Goal: Information Seeking & Learning: Learn about a topic

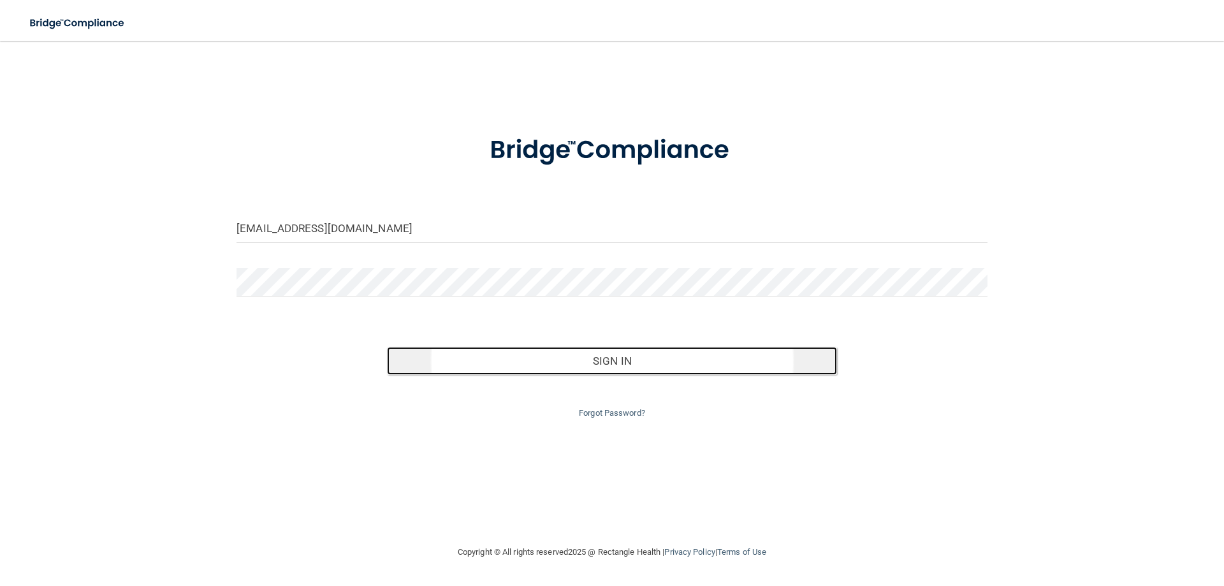
click at [542, 360] on button "Sign In" at bounding box center [612, 361] width 451 height 28
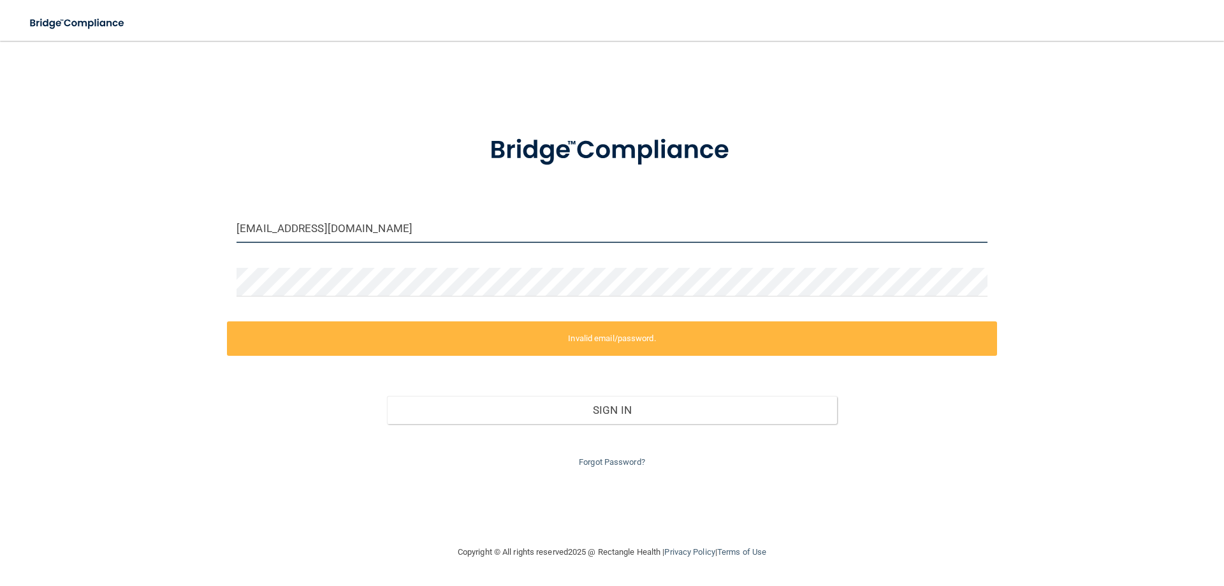
drag, startPoint x: 421, startPoint y: 234, endPoint x: 225, endPoint y: 243, distance: 196.6
click at [225, 243] on div "[EMAIL_ADDRESS][DOMAIN_NAME] Invalid email/password. You don't have permission …" at bounding box center [611, 293] width 1173 height 478
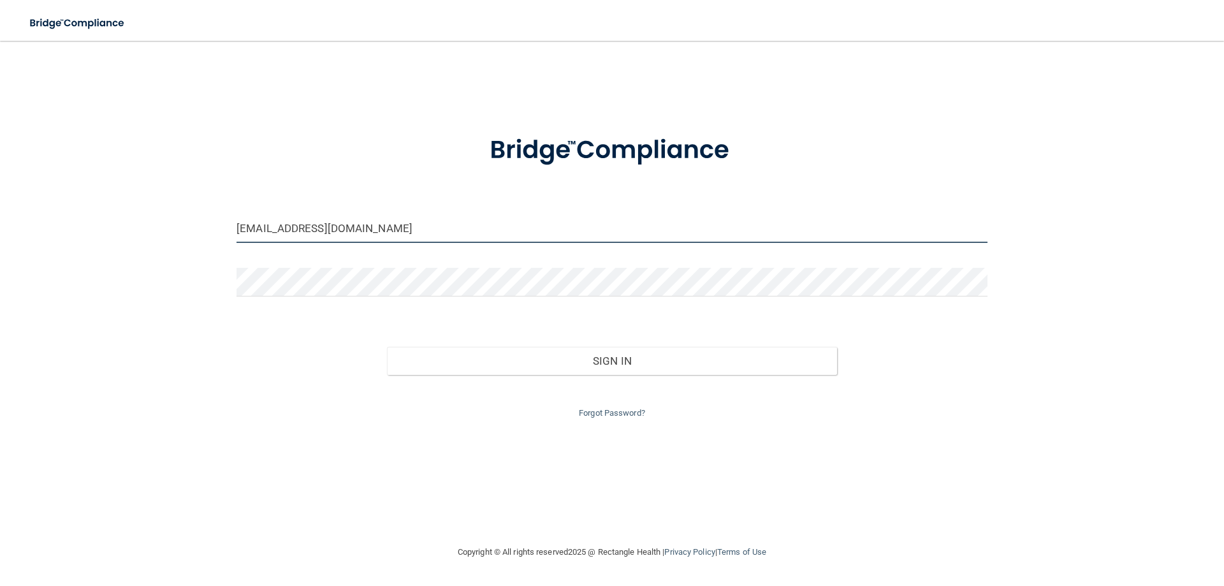
type input "[EMAIL_ADDRESS][DOMAIN_NAME]"
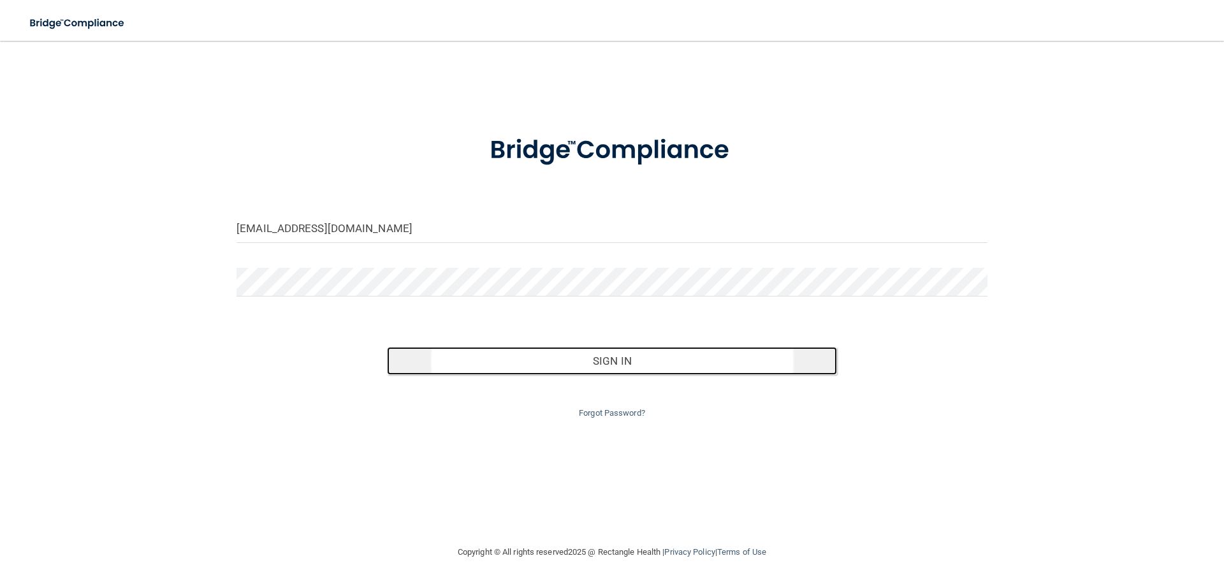
click at [623, 369] on button "Sign In" at bounding box center [612, 361] width 451 height 28
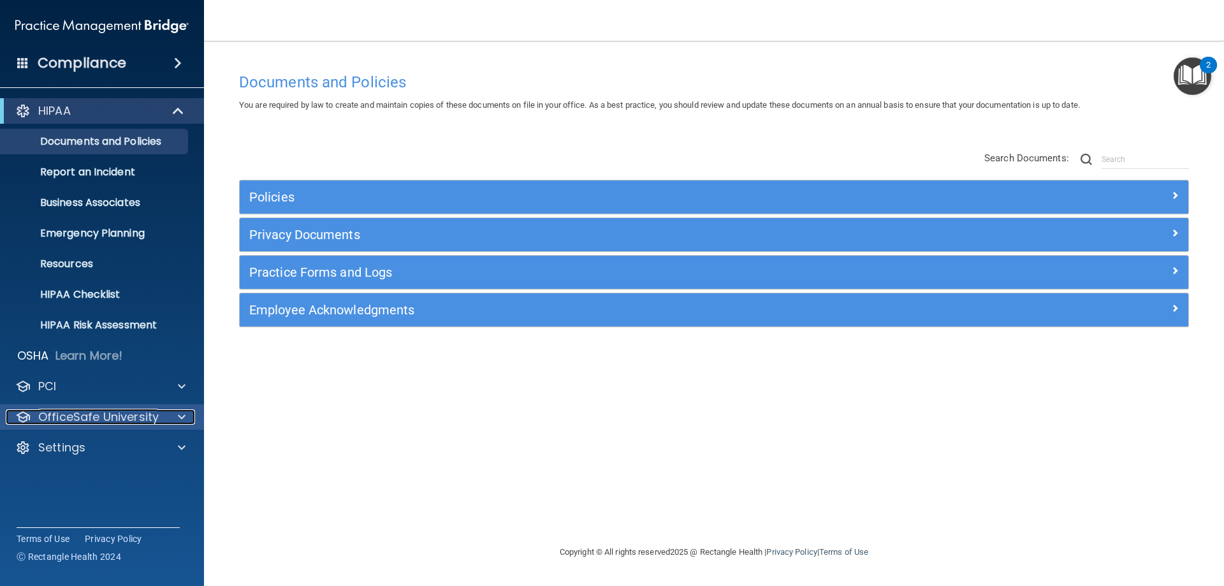
click at [84, 417] on p "OfficeSafe University" at bounding box center [98, 416] width 120 height 15
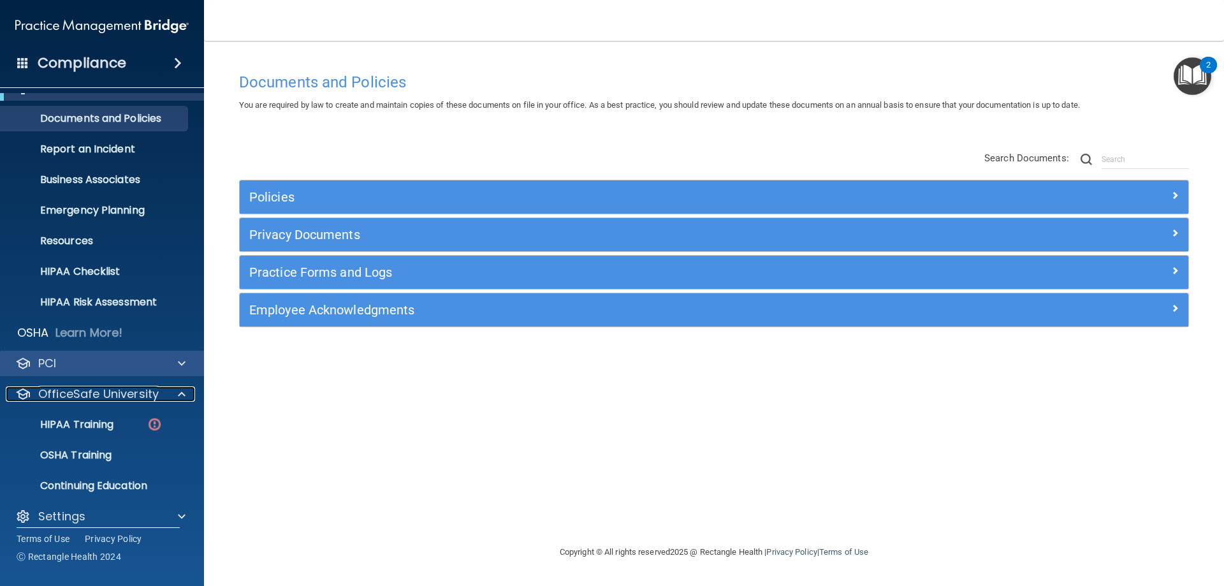
scroll to position [35, 0]
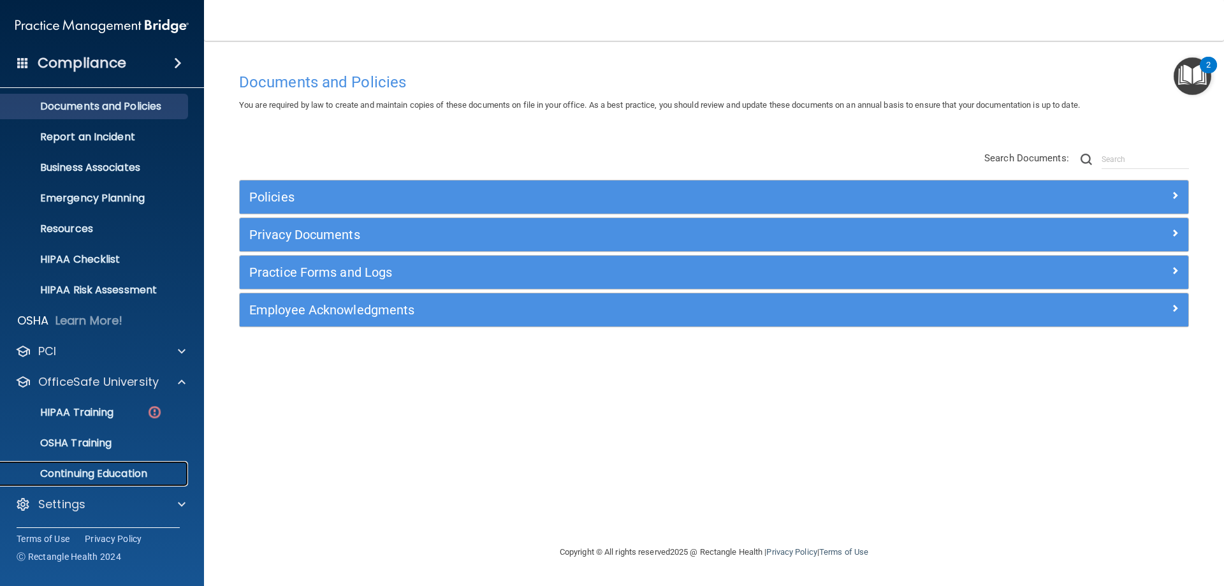
click at [106, 474] on p "Continuing Education" at bounding box center [95, 473] width 174 height 13
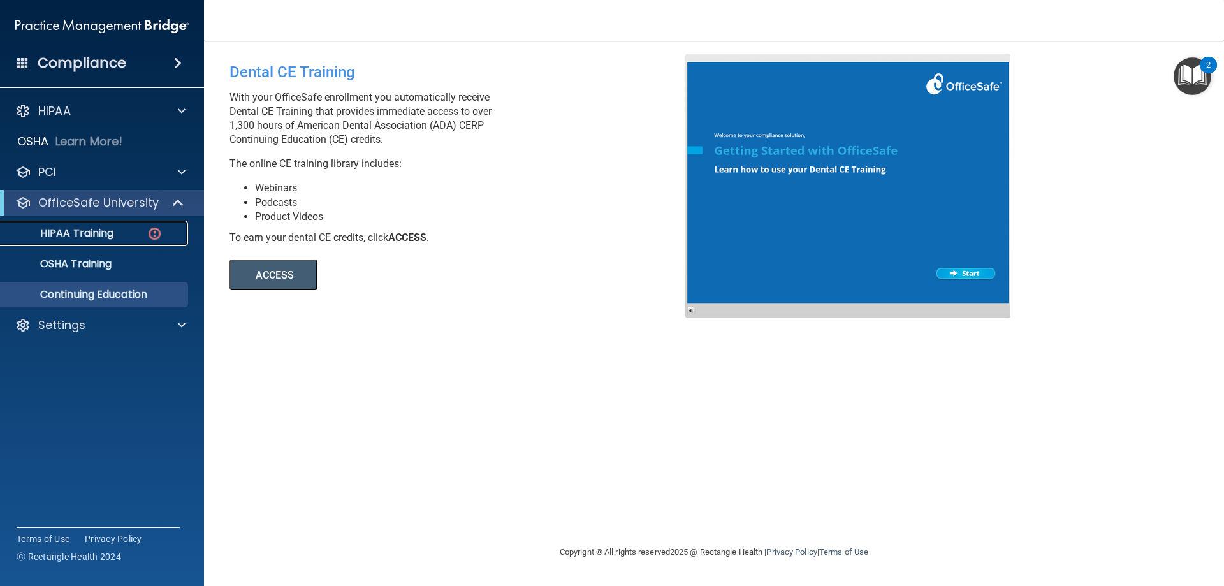
click at [69, 241] on link "HIPAA Training" at bounding box center [87, 233] width 201 height 25
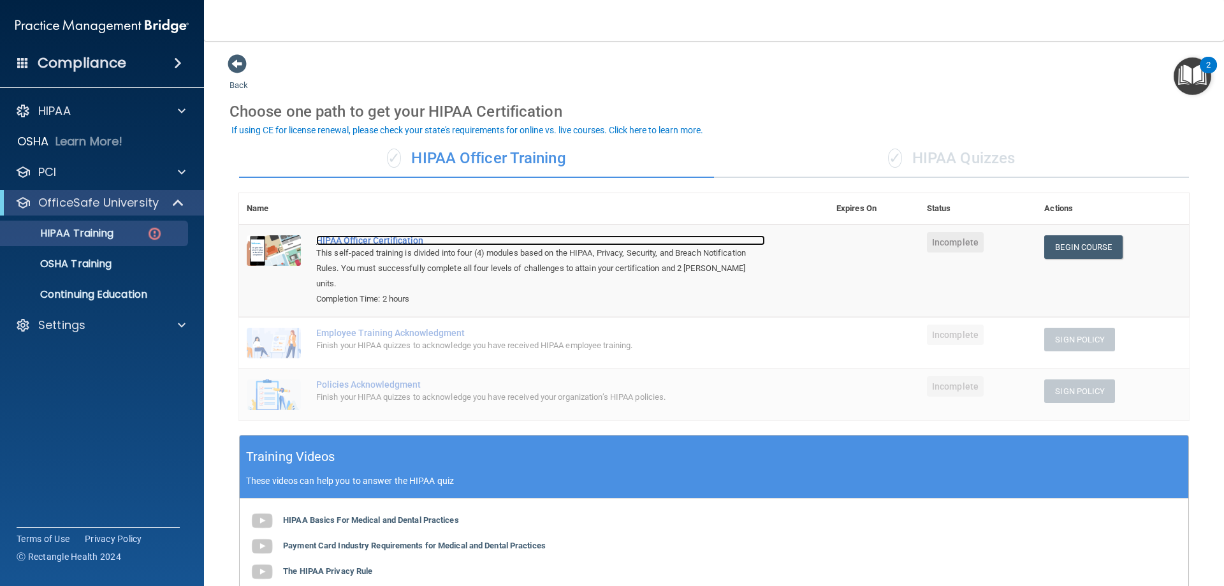
click at [356, 243] on div "HIPAA Officer Certification" at bounding box center [540, 240] width 449 height 10
